Goal: Transaction & Acquisition: Book appointment/travel/reservation

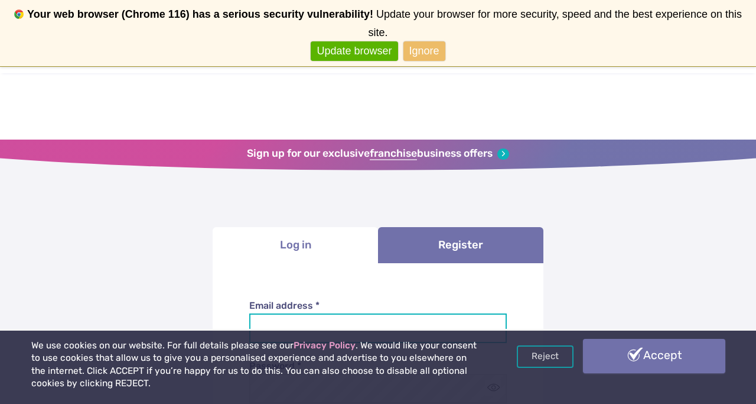
type input "**********"
click at [652, 353] on link "Accept" at bounding box center [654, 356] width 142 height 34
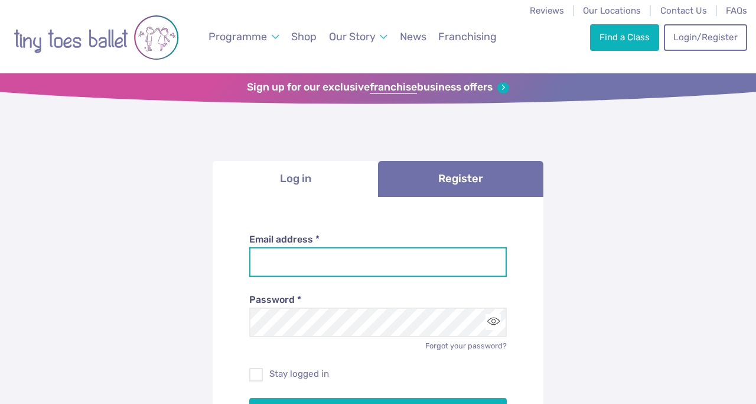
type input "**********"
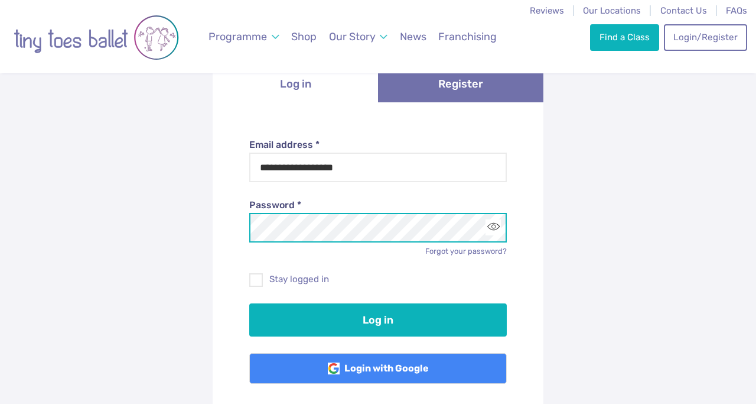
scroll to position [194, 0]
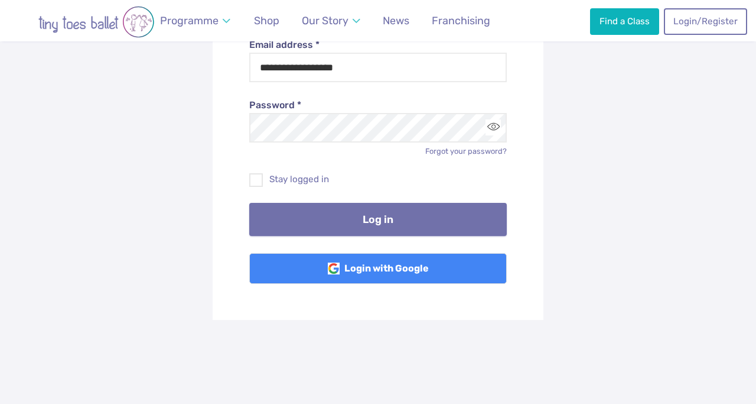
click at [378, 223] on button "Log in" at bounding box center [378, 219] width 258 height 33
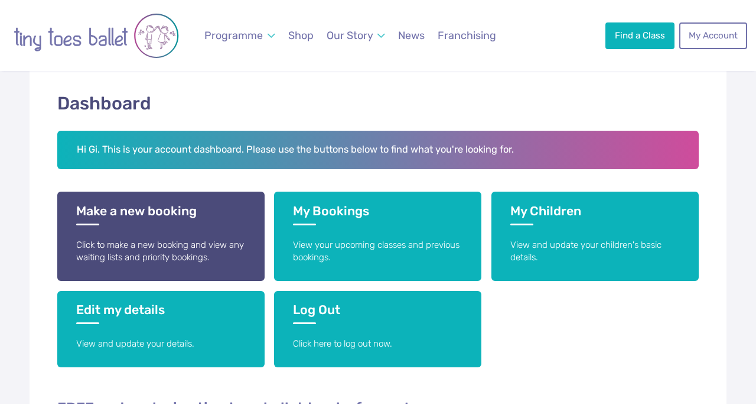
scroll to position [156, 0]
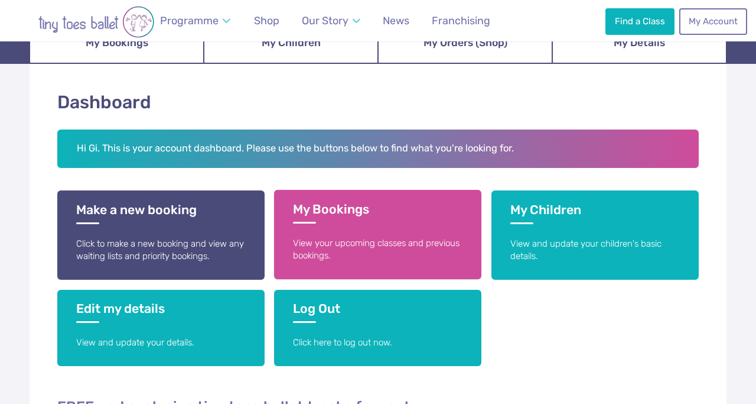
click at [378, 222] on h3 "My Bookings" at bounding box center [378, 213] width 170 height 22
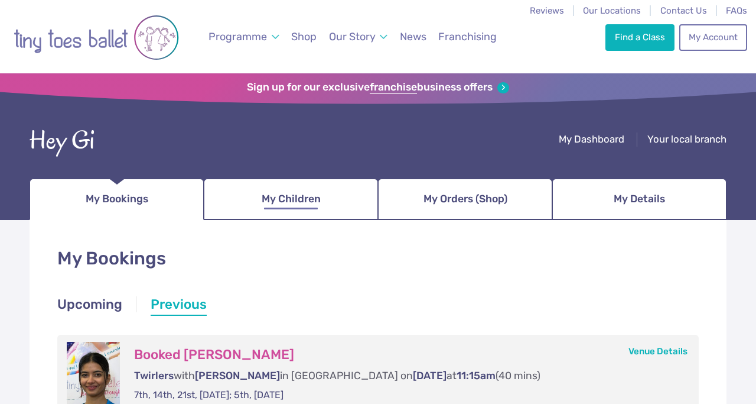
click at [307, 202] on span "My Children" at bounding box center [291, 199] width 59 height 21
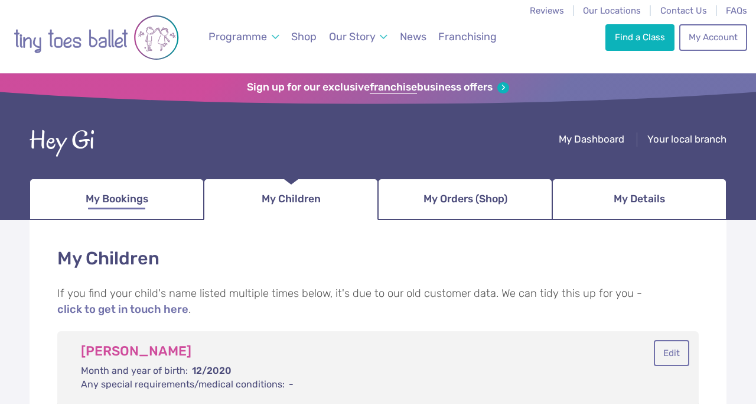
click at [125, 198] on span "My Bookings" at bounding box center [117, 199] width 63 height 21
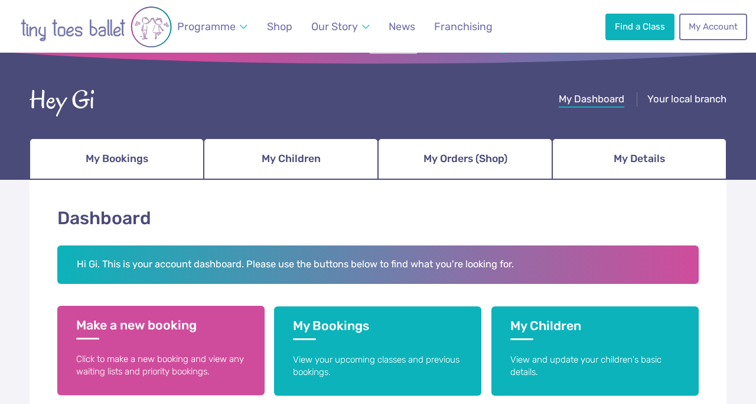
scroll to position [41, 0]
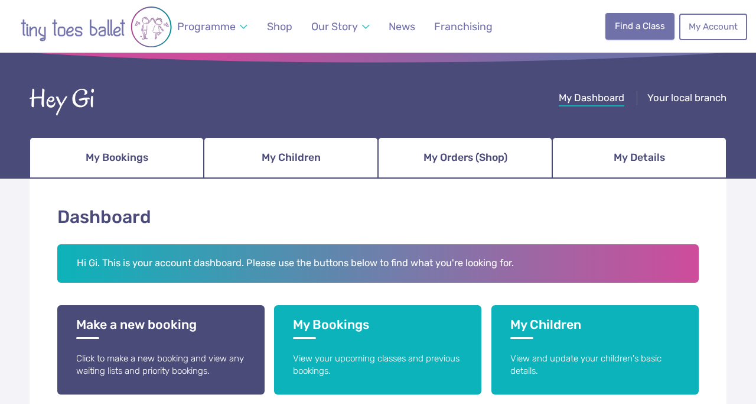
click at [620, 33] on link "Find a Class" at bounding box center [640, 26] width 69 height 26
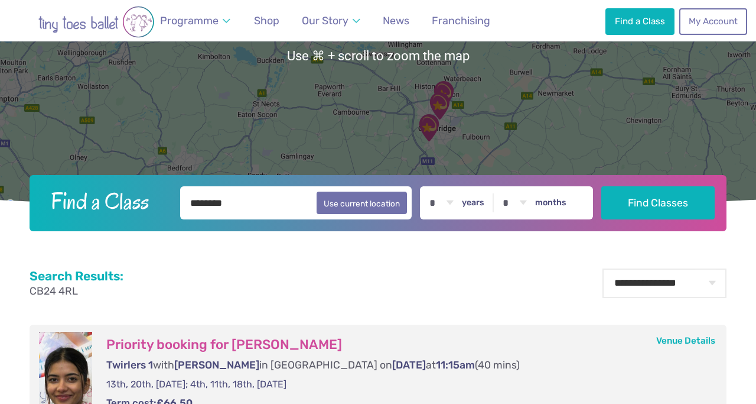
scroll to position [309, 0]
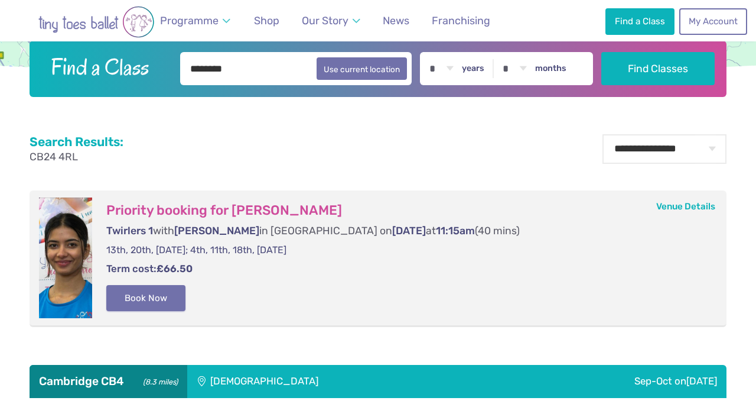
click at [150, 294] on button "Book Now" at bounding box center [145, 298] width 79 height 26
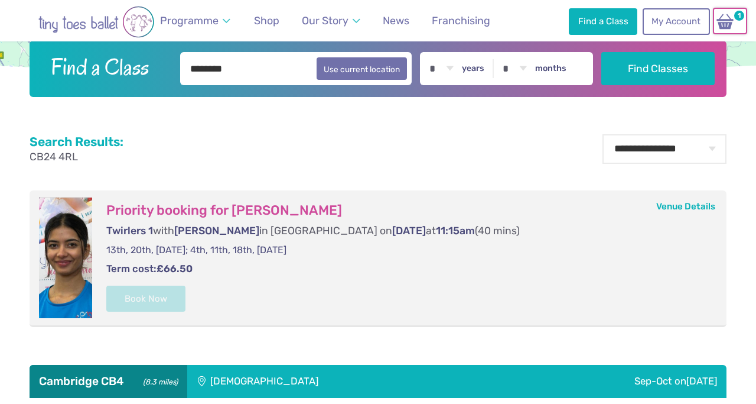
click at [726, 26] on img at bounding box center [725, 21] width 22 height 17
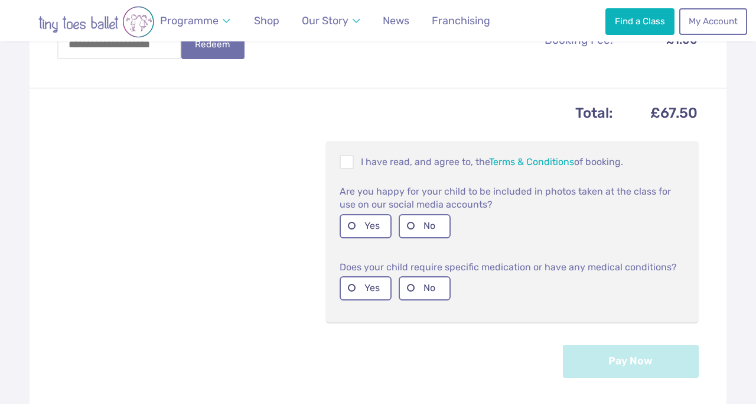
scroll to position [450, 0]
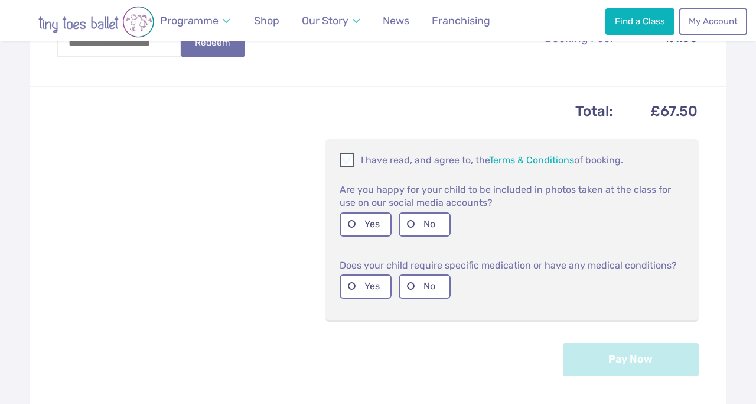
click at [346, 161] on span at bounding box center [347, 162] width 13 height 11
click at [261, 254] on div "Total: £67.50 I have read, and agree to, the Terms & Conditions of booking. Are…" at bounding box center [378, 245] width 697 height 319
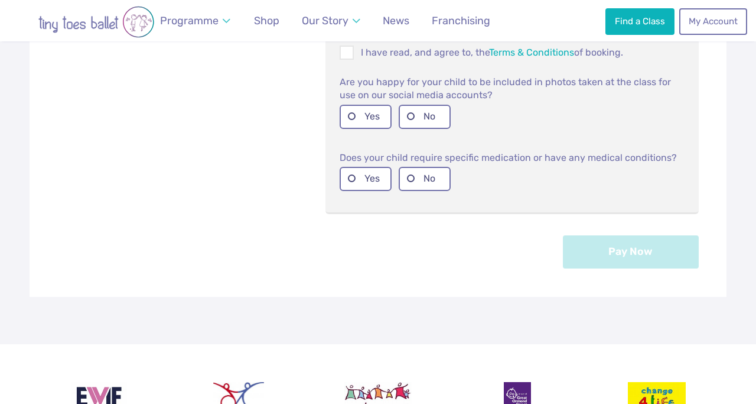
scroll to position [558, 0]
click at [358, 118] on label "Yes" at bounding box center [366, 116] width 52 height 24
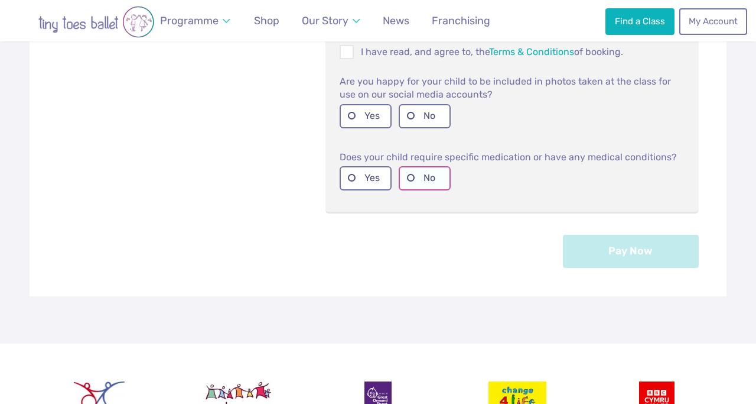
click at [440, 180] on label "No" at bounding box center [425, 178] width 52 height 24
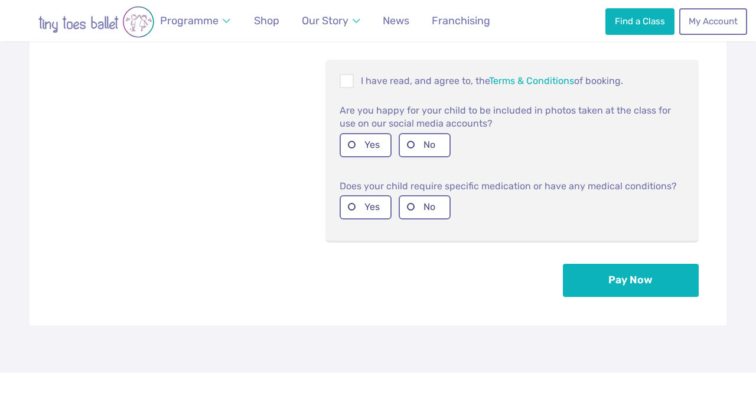
scroll to position [531, 0]
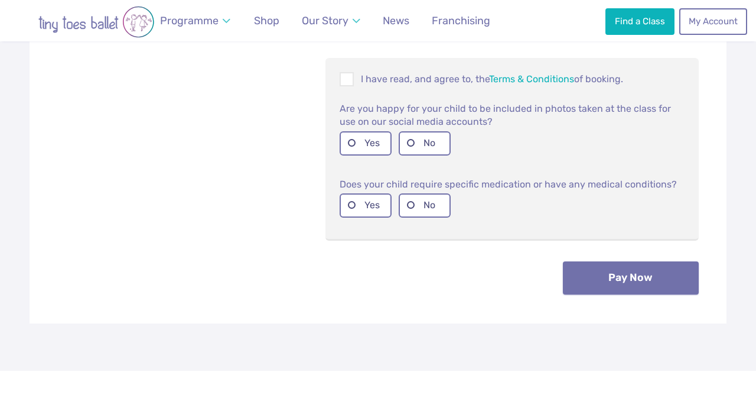
click at [654, 290] on button "Pay Now" at bounding box center [631, 277] width 136 height 33
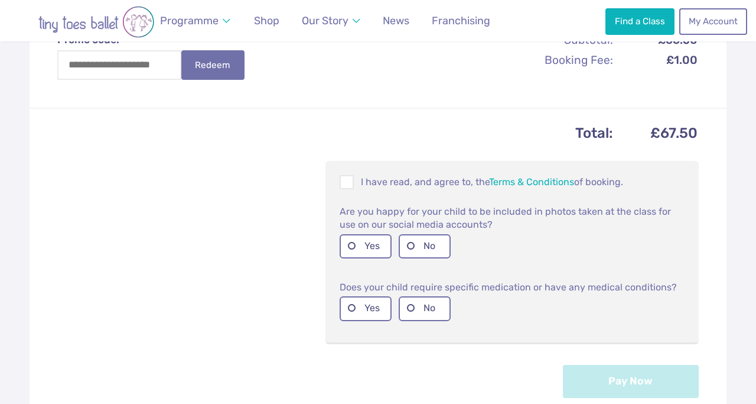
scroll to position [476, 0]
click at [346, 183] on span at bounding box center [347, 184] width 13 height 11
click at [348, 246] on label "Yes" at bounding box center [366, 247] width 52 height 24
click at [428, 313] on label "No" at bounding box center [425, 309] width 52 height 24
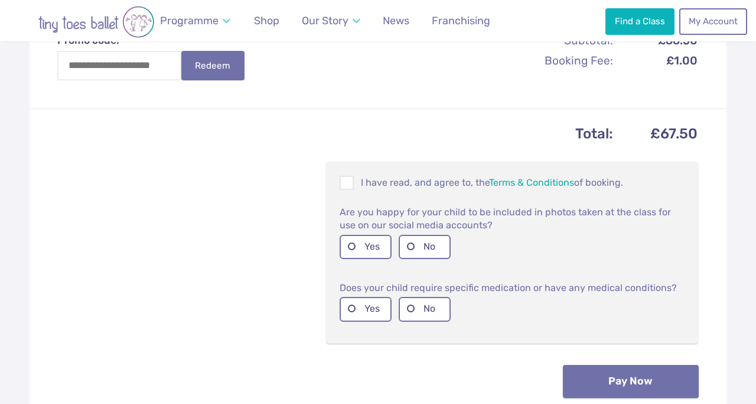
click at [622, 391] on button "Pay Now" at bounding box center [631, 381] width 136 height 33
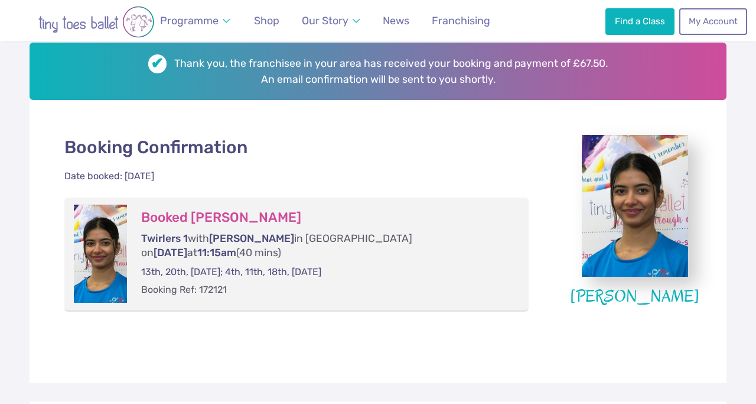
scroll to position [177, 0]
